Goal: Find specific page/section

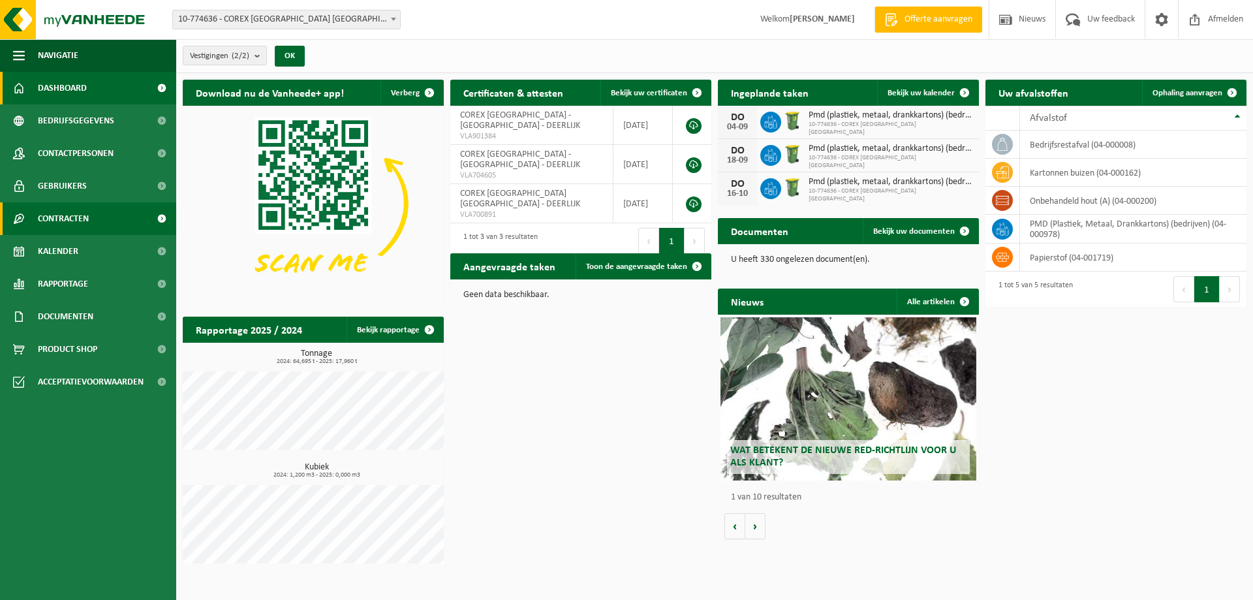
click at [69, 217] on span "Contracten" at bounding box center [63, 218] width 51 height 33
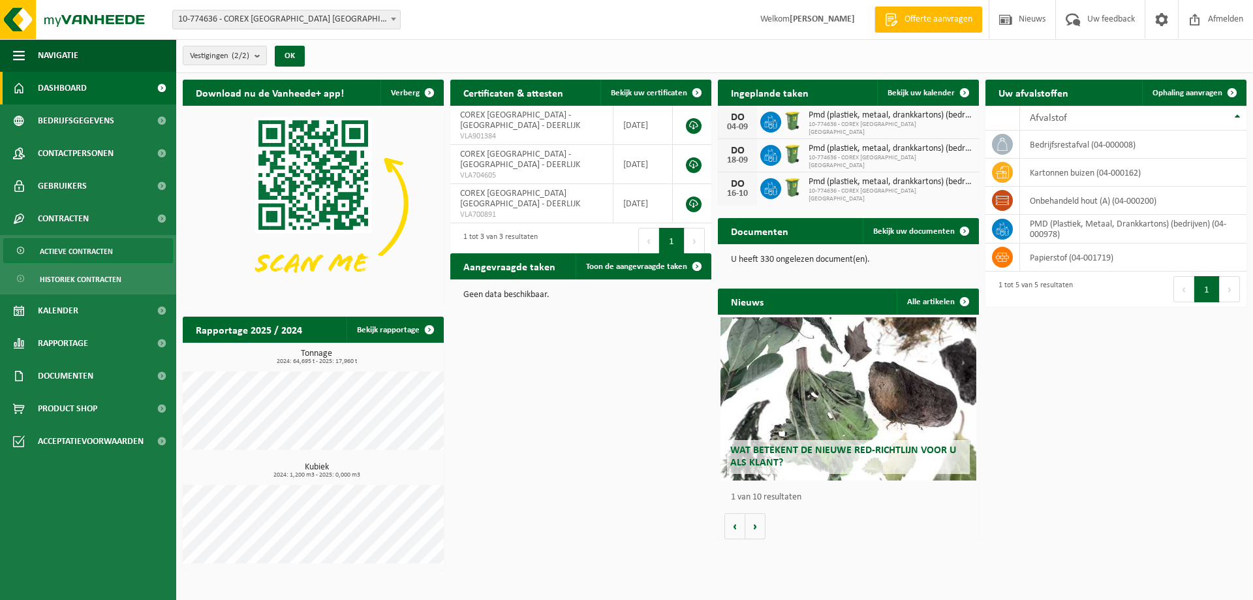
click at [87, 247] on span "Actieve contracten" at bounding box center [76, 251] width 73 height 25
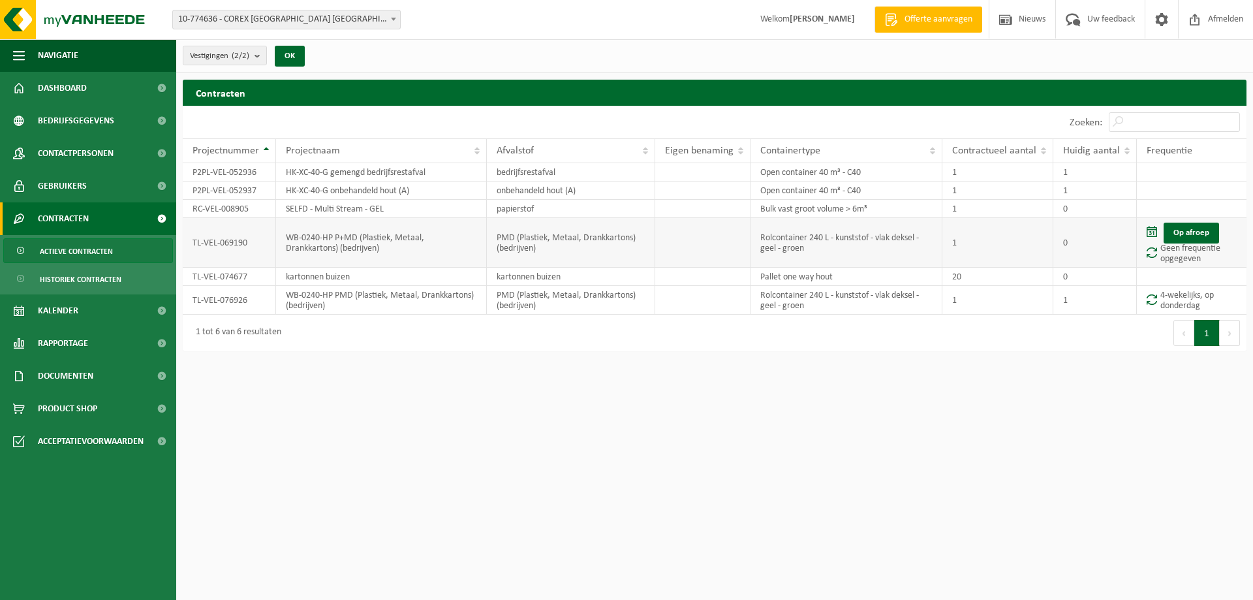
click at [538, 243] on td "PMD (Plastiek, Metaal, Drankkartons) (bedrijven)" at bounding box center [571, 243] width 168 height 50
click at [204, 243] on td "TL-VEL-069190" at bounding box center [229, 243] width 93 height 50
click at [405, 238] on td "WB-0240-HP P+MD (Plastiek, Metaal, Drankkartons) (bedrijven)" at bounding box center [381, 243] width 211 height 50
click at [353, 209] on td "SELFD - Multi Stream - GEL" at bounding box center [381, 209] width 211 height 18
